Goal: Information Seeking & Learning: Learn about a topic

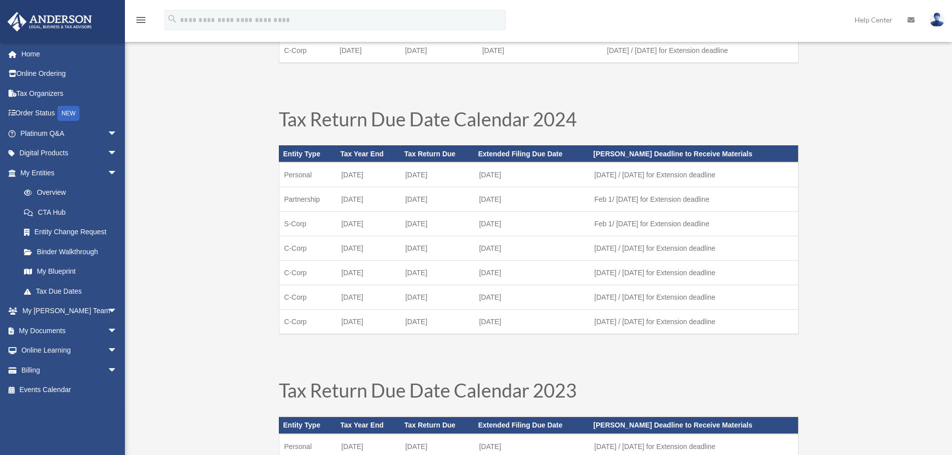
scroll to position [400, 0]
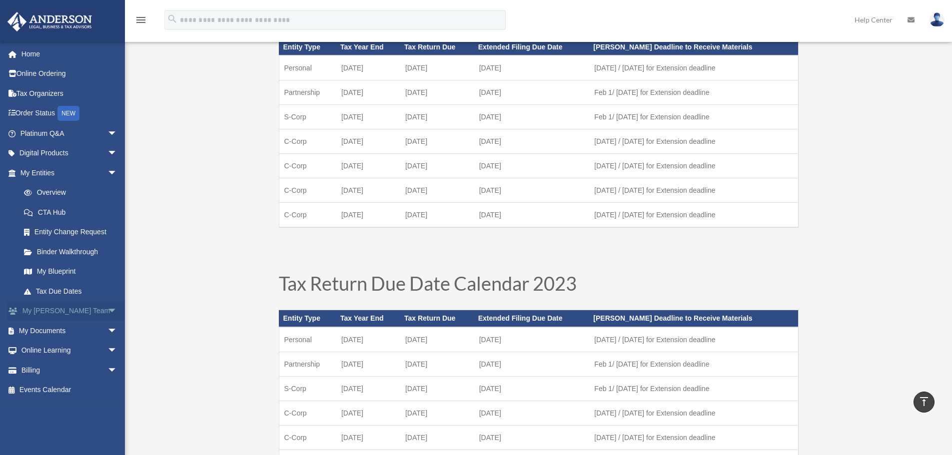
click at [107, 311] on span "arrow_drop_down" at bounding box center [117, 311] width 20 height 20
click at [107, 311] on span "arrow_drop_up" at bounding box center [117, 311] width 20 height 20
click at [107, 169] on span "arrow_drop_down" at bounding box center [117, 173] width 20 height 20
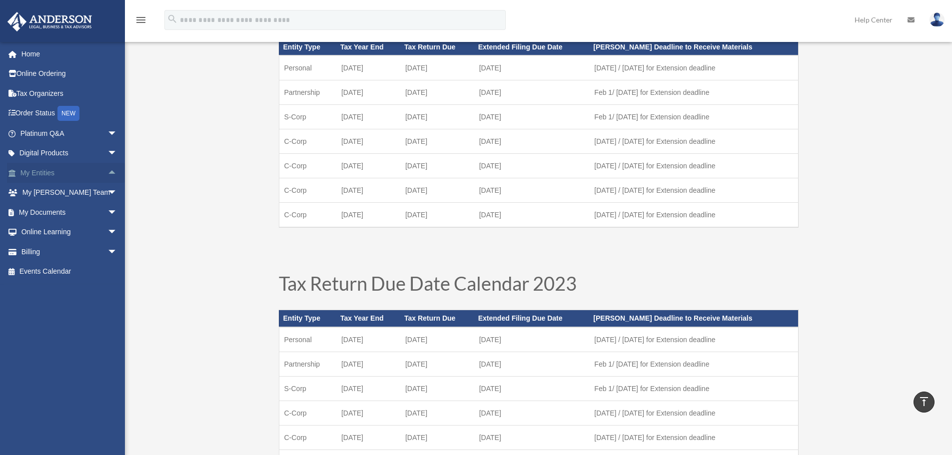
click at [107, 169] on span "arrow_drop_up" at bounding box center [117, 173] width 20 height 20
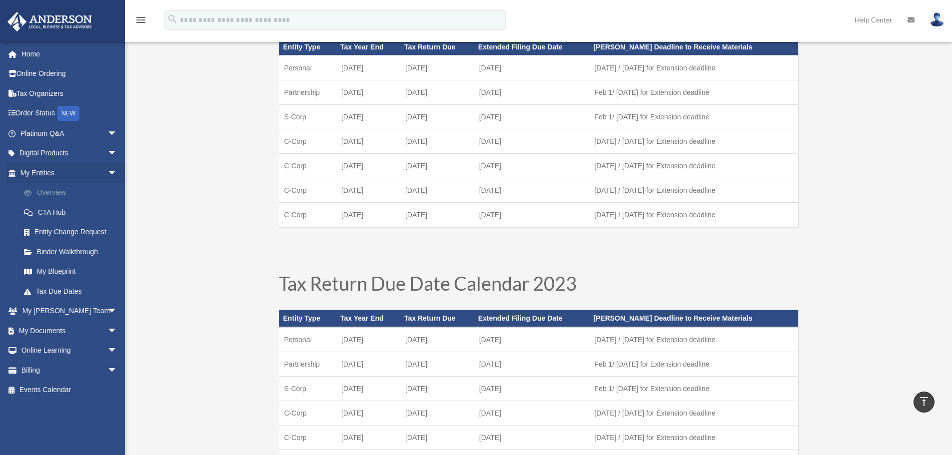
click at [62, 189] on link "Overview" at bounding box center [73, 193] width 118 height 20
click at [61, 196] on link "Overview" at bounding box center [73, 193] width 118 height 20
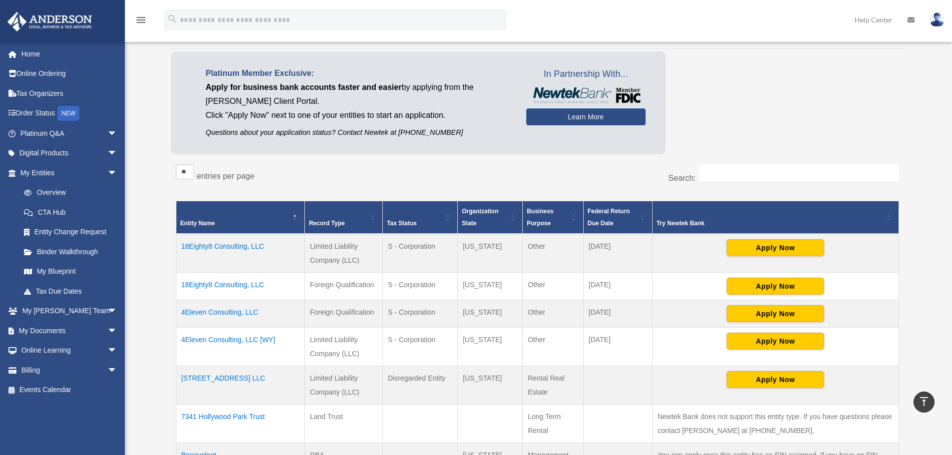
scroll to position [14, 0]
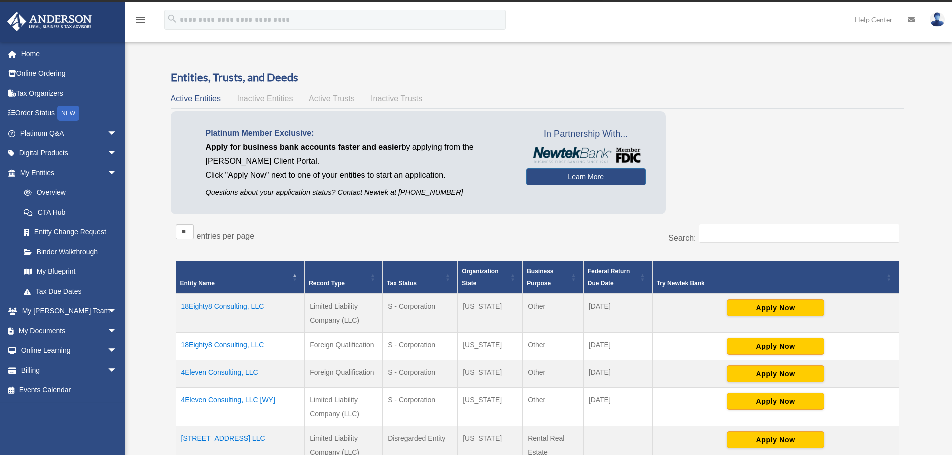
click at [259, 95] on span "Inactive Entities" at bounding box center [265, 98] width 56 height 8
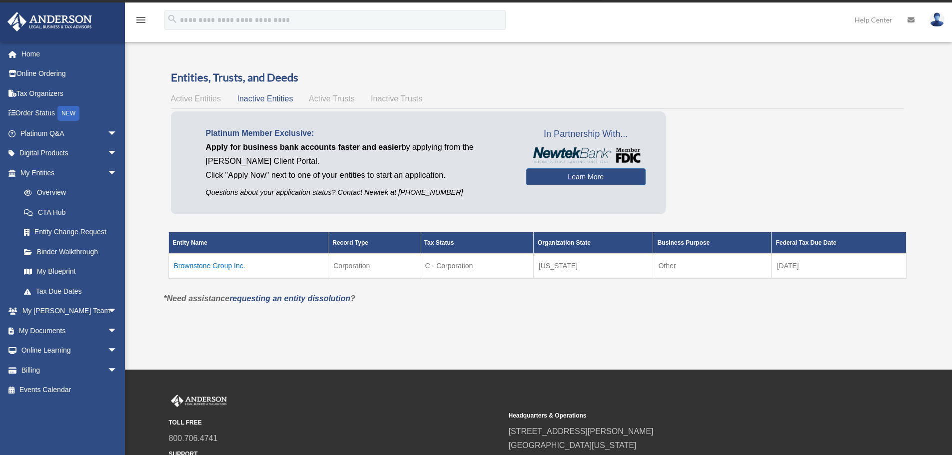
click at [337, 100] on span "Active Trusts" at bounding box center [332, 98] width 46 height 8
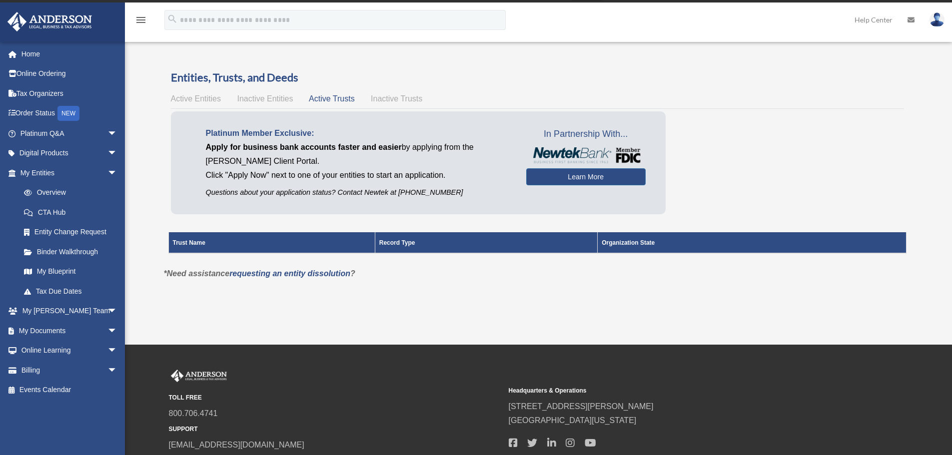
click at [403, 96] on span "Inactive Trusts" at bounding box center [396, 98] width 51 height 8
click at [197, 98] on span "Active Entities" at bounding box center [196, 98] width 50 height 8
